Goal: Find specific page/section

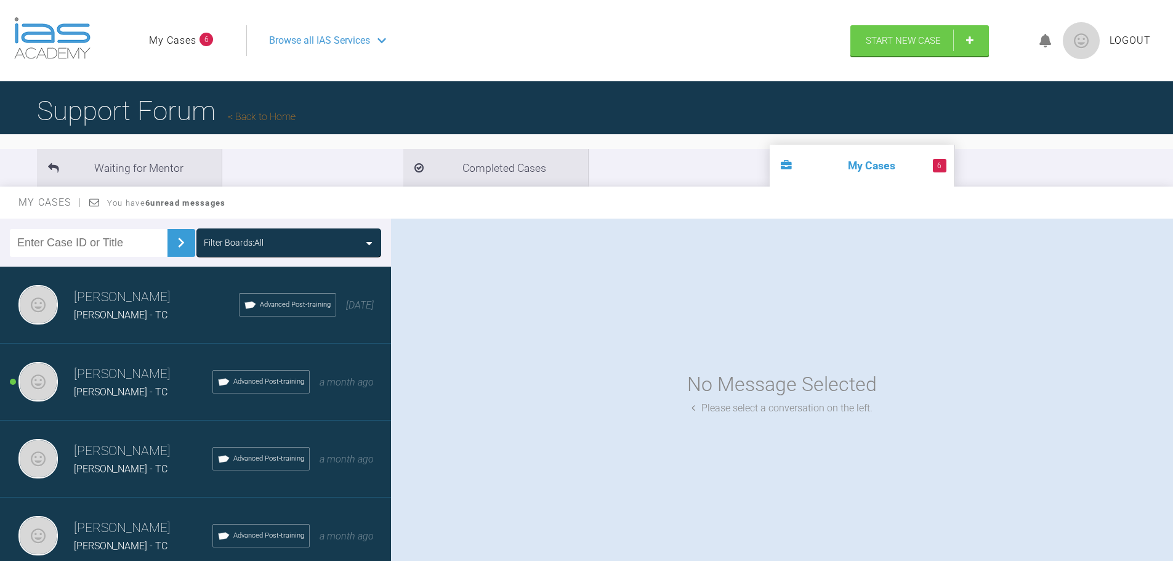
click at [141, 376] on h3 "[PERSON_NAME]" at bounding box center [143, 374] width 139 height 21
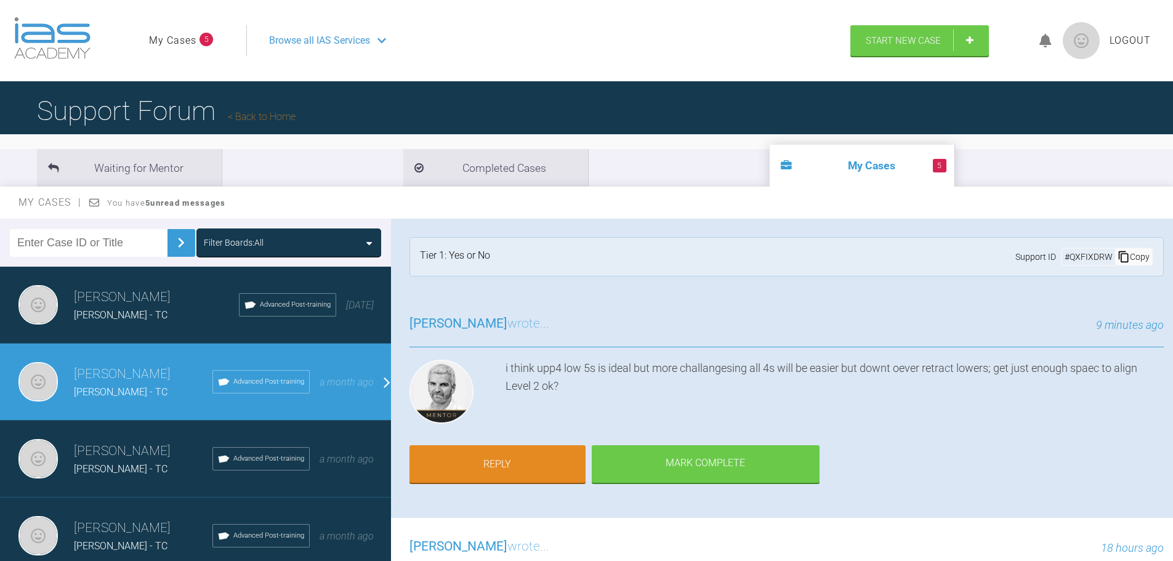
click at [108, 243] on input "text" at bounding box center [89, 243] width 158 height 28
type input "[PERSON_NAME]"
click at [281, 231] on div "Filter Boards: All" at bounding box center [289, 243] width 185 height 28
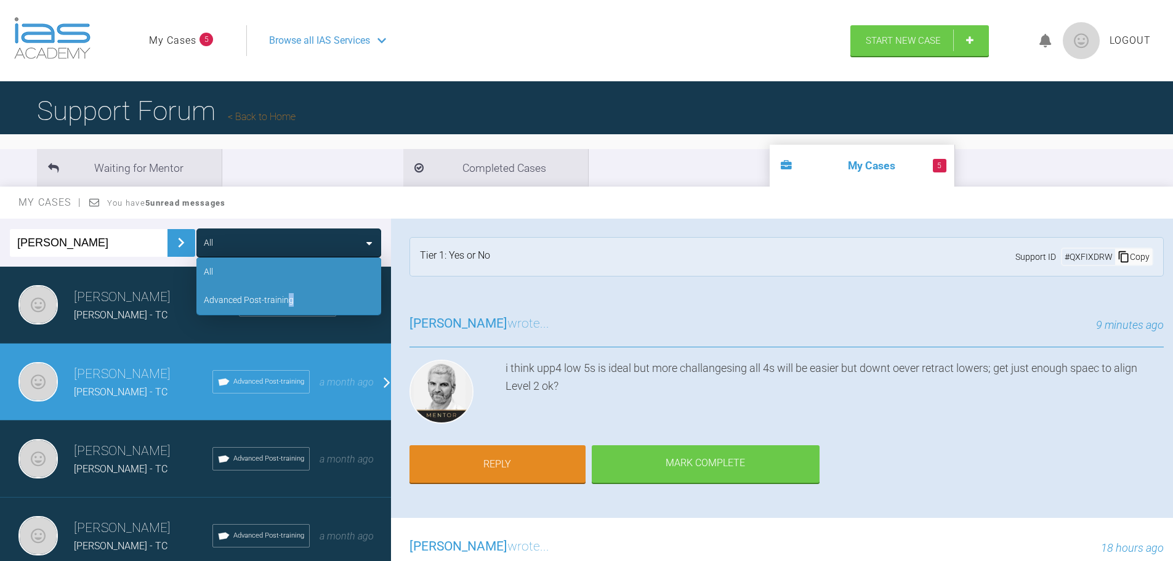
click at [289, 299] on div "Advanced Post-training" at bounding box center [249, 300] width 90 height 14
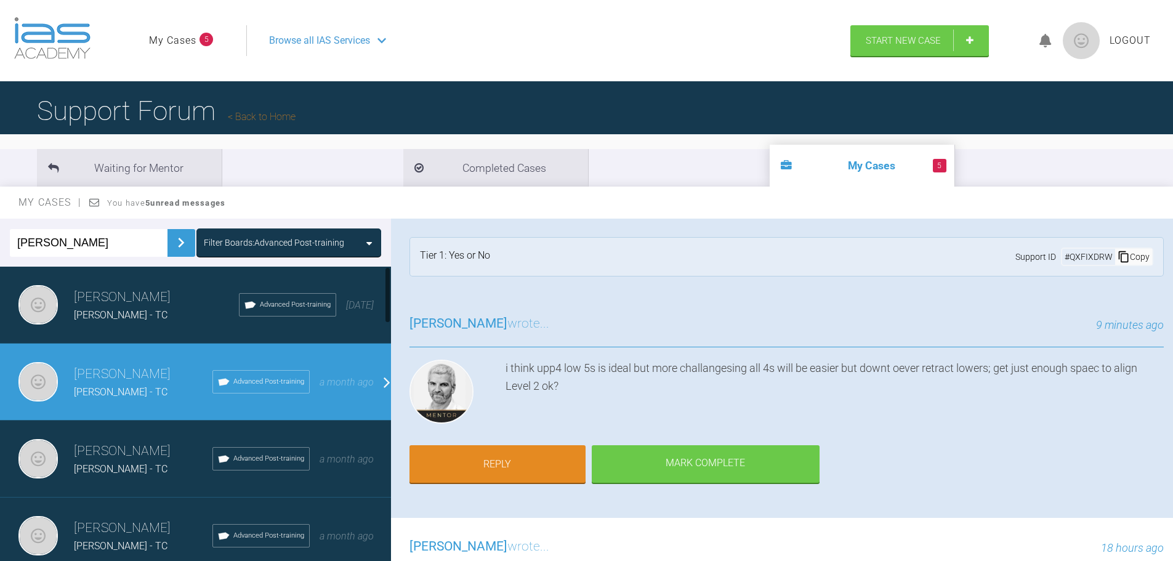
click at [174, 234] on img at bounding box center [181, 243] width 20 height 20
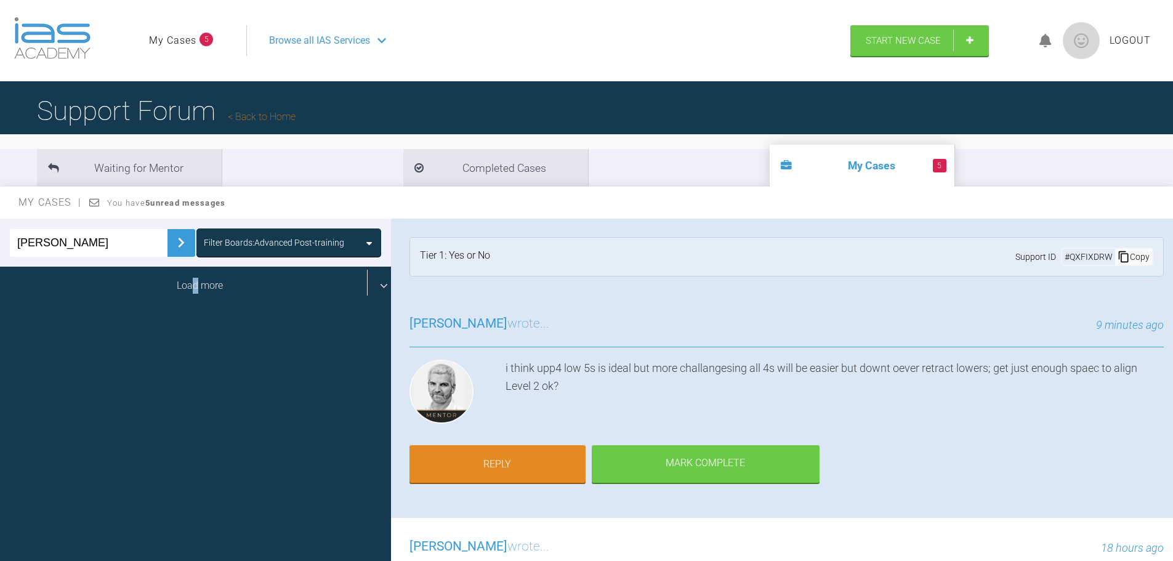
click at [193, 299] on div "Load more" at bounding box center [200, 286] width 400 height 38
click at [208, 282] on div "Load more" at bounding box center [200, 286] width 400 height 38
click at [139, 286] on div "Load more" at bounding box center [200, 286] width 400 height 38
click at [209, 282] on div "Load more" at bounding box center [200, 286] width 400 height 38
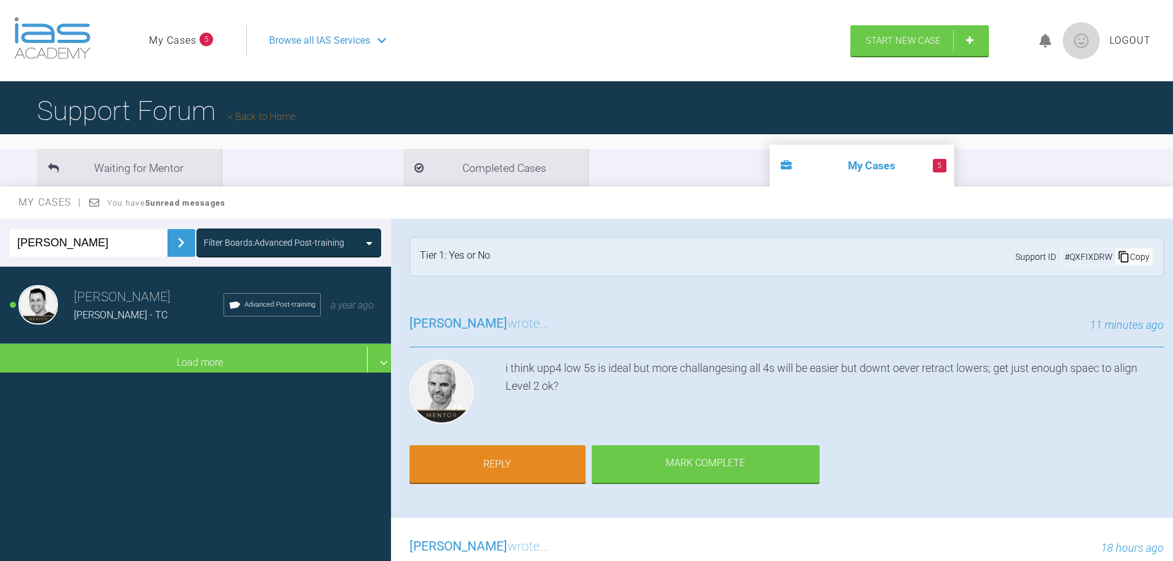
click at [150, 322] on div "[PERSON_NAME] - TC" at bounding box center [149, 315] width 150 height 16
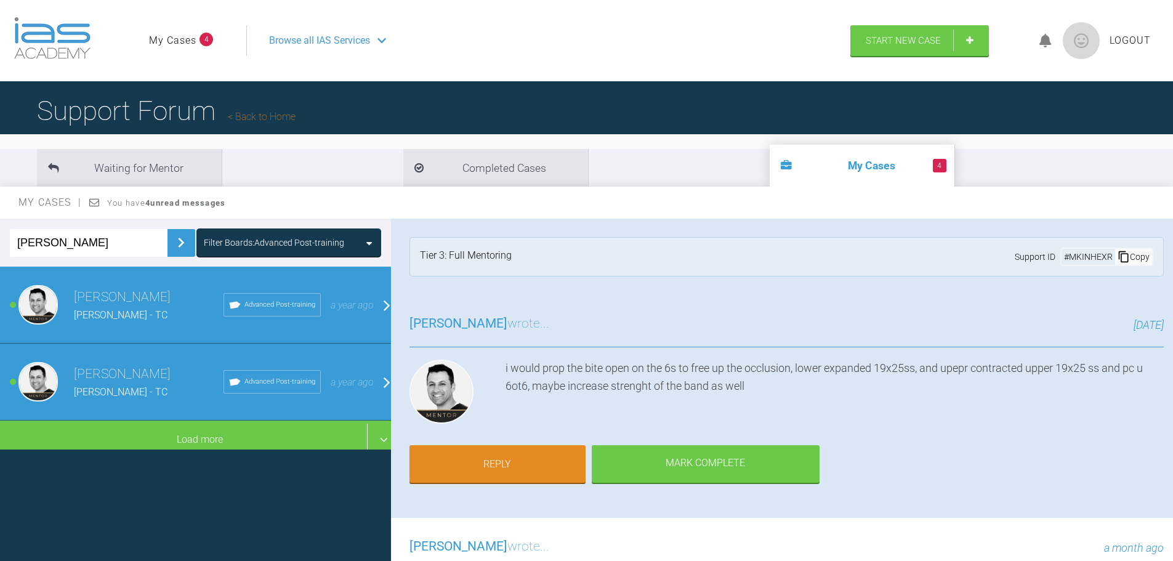
click at [78, 394] on span "[PERSON_NAME] - TC" at bounding box center [121, 392] width 94 height 12
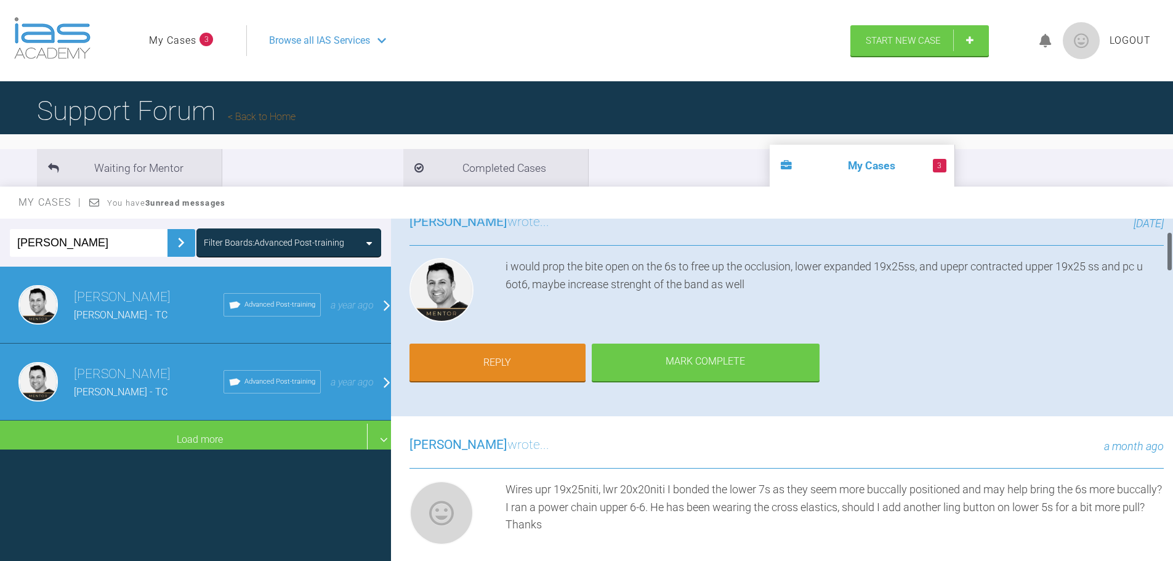
scroll to position [123, 0]
